Goal: Task Accomplishment & Management: Manage account settings

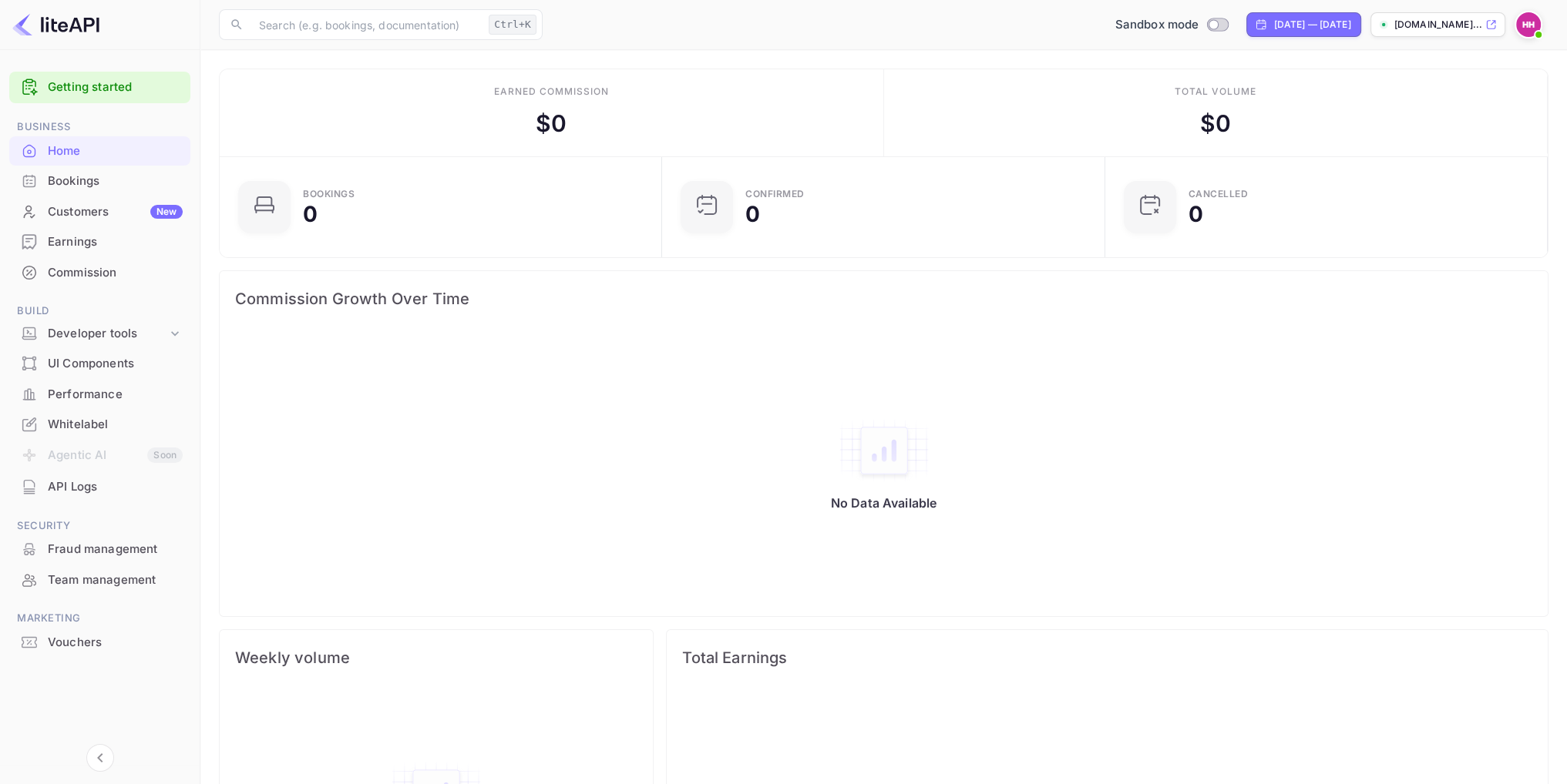
click at [1443, 24] on p "[DOMAIN_NAME]..." at bounding box center [1438, 24] width 88 height 14
click at [1529, 22] on img at bounding box center [1529, 25] width 25 height 25
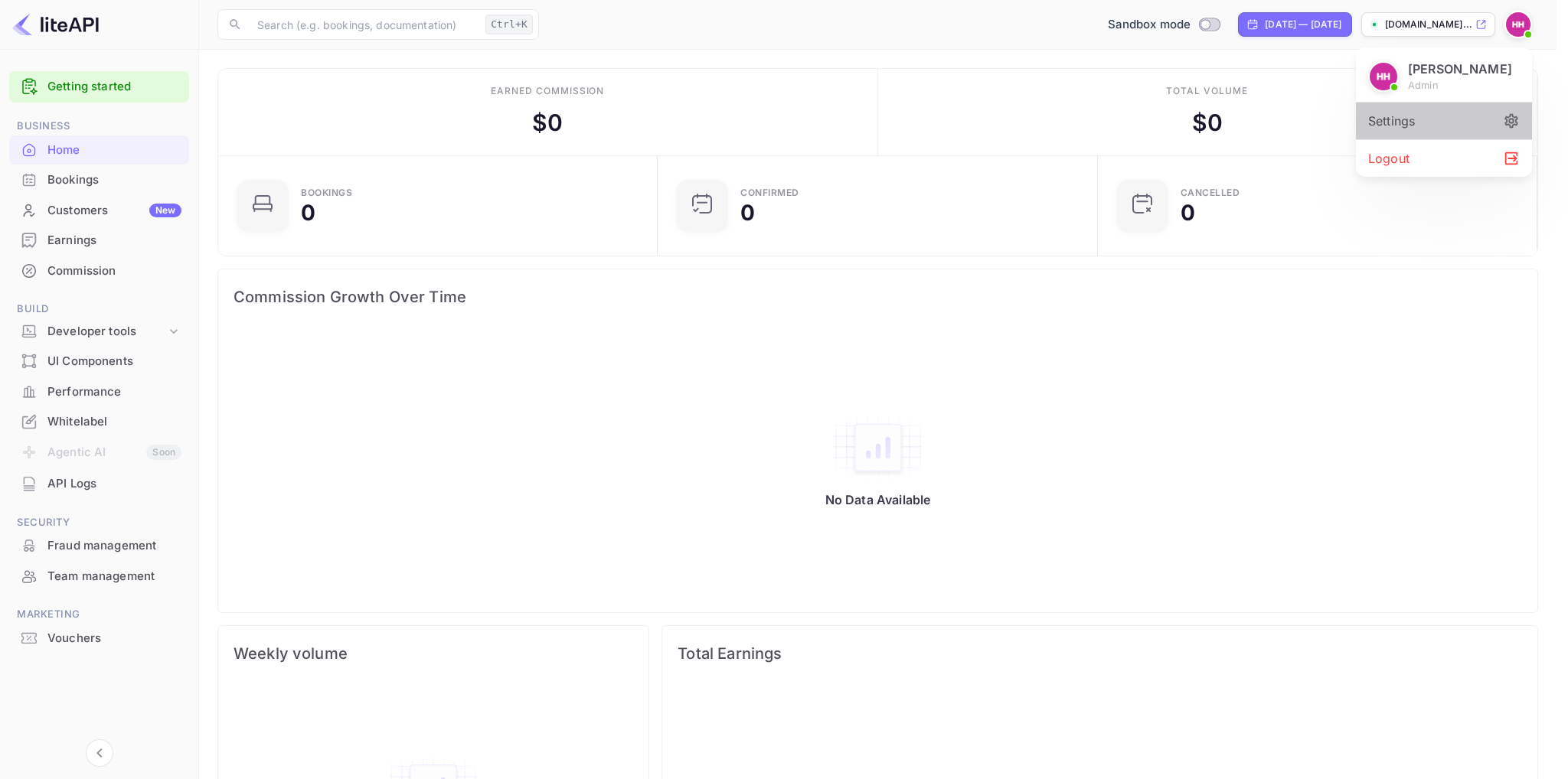
click at [1399, 122] on div "Settings" at bounding box center [1444, 121] width 176 height 37
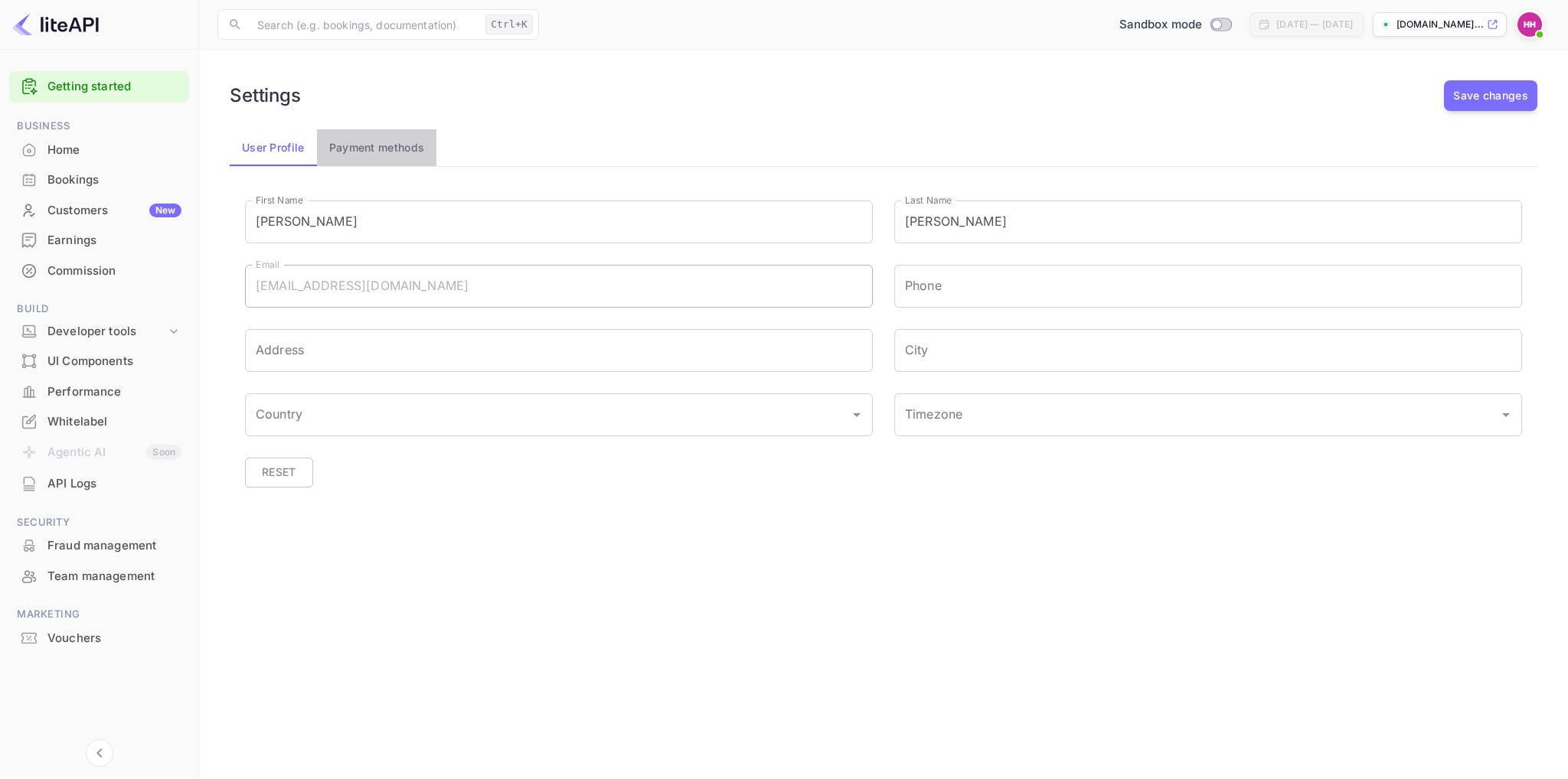
click at [410, 151] on button "Payment methods" at bounding box center [377, 148] width 120 height 37
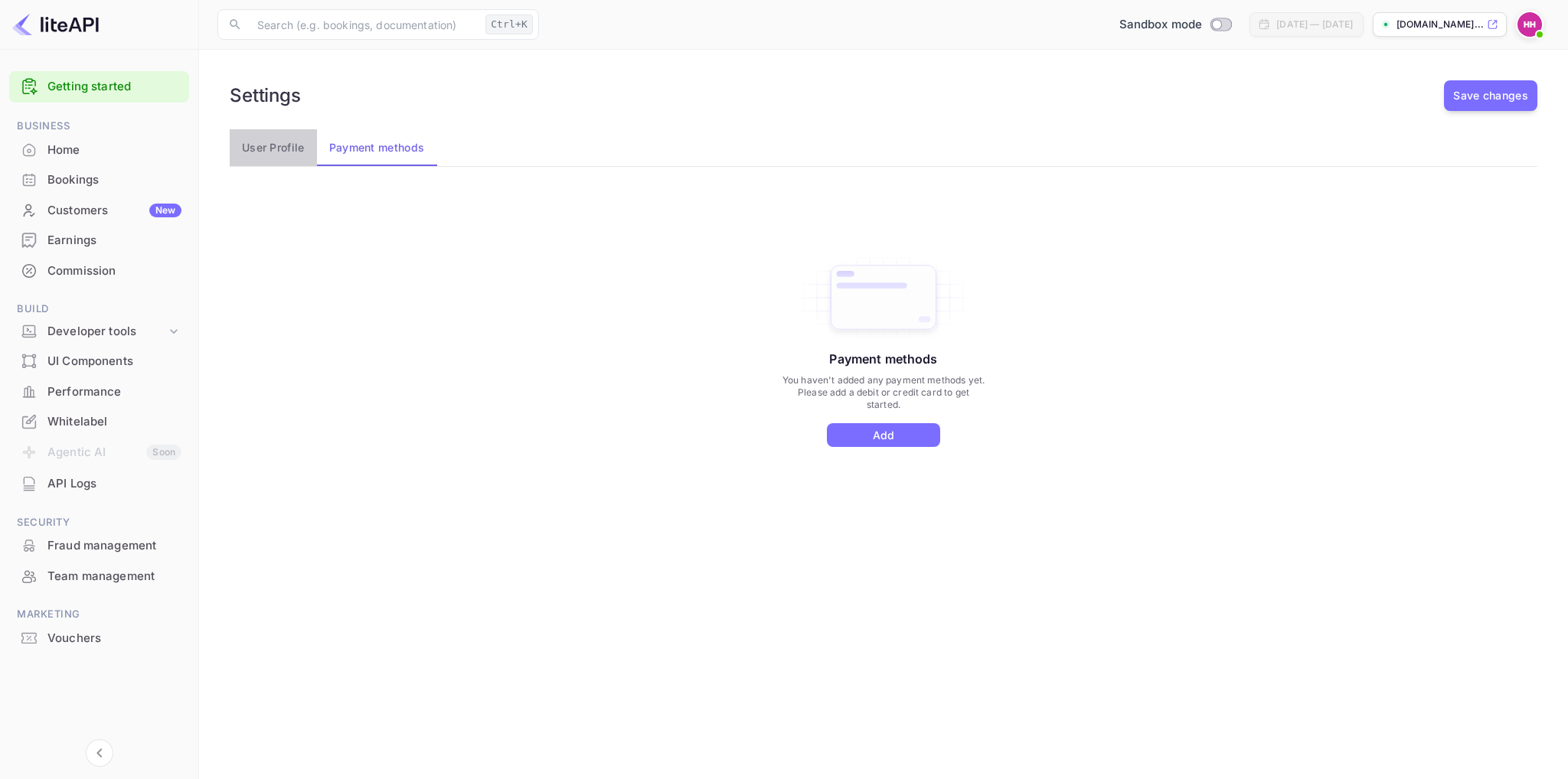
click at [270, 140] on button "User Profile" at bounding box center [273, 148] width 87 height 37
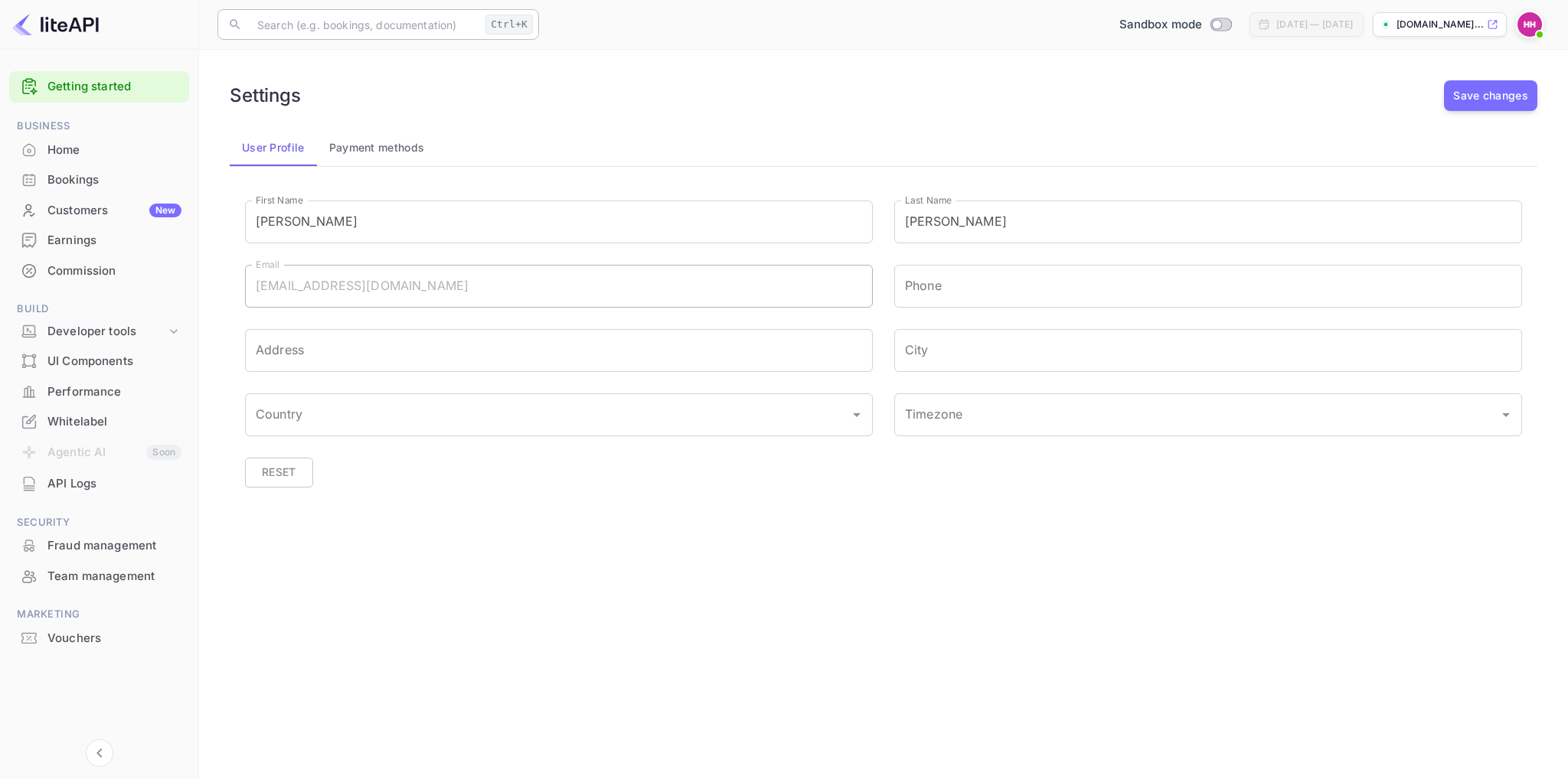
click at [320, 28] on input "text" at bounding box center [364, 24] width 231 height 31
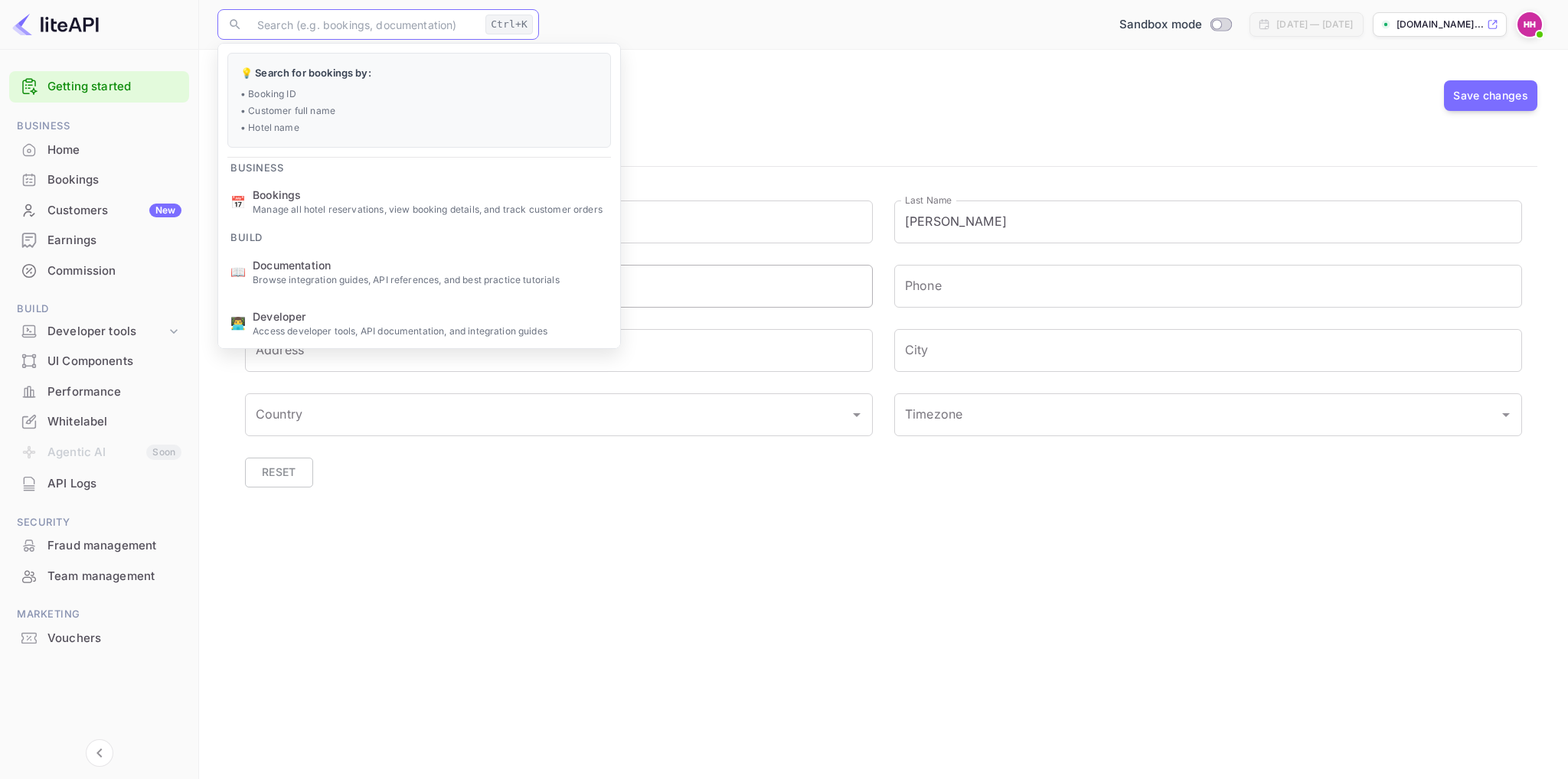
paste input "Services Agreement"
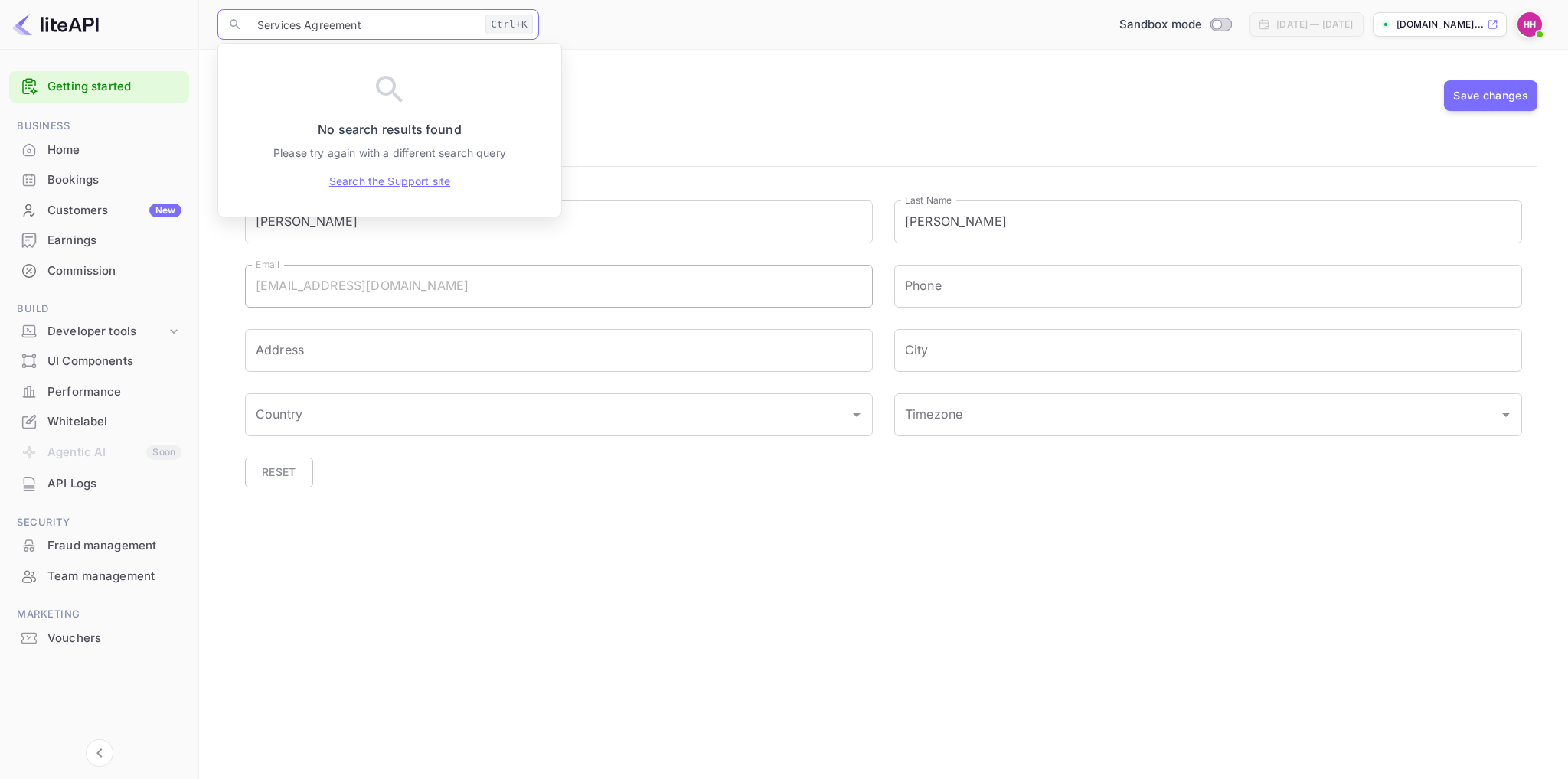
type input "Services Agreement"
